Goal: Navigation & Orientation: Understand site structure

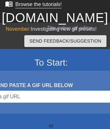
click at [33, 5] on div "Browse the tutorials!" at bounding box center [38, 4] width 47 height 5
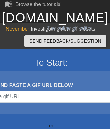
click at [55, 18] on link "[DOMAIN_NAME]" at bounding box center [55, 18] width 107 height 14
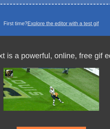
click at [51, 126] on link at bounding box center [52, 126] width 70 height 5
